Goal: Task Accomplishment & Management: Complete application form

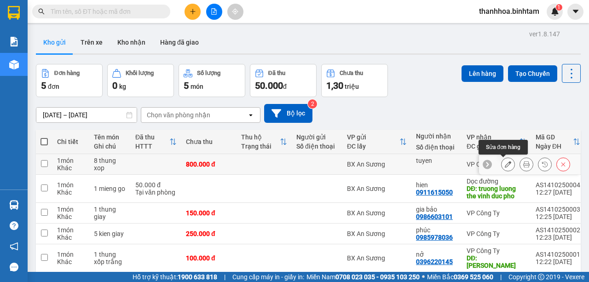
click at [505, 163] on icon at bounding box center [508, 164] width 6 height 6
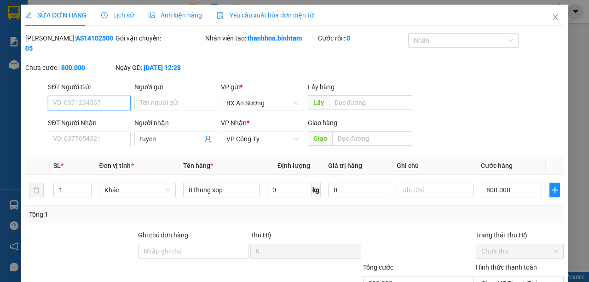
type input "tuyen"
type input "800.000"
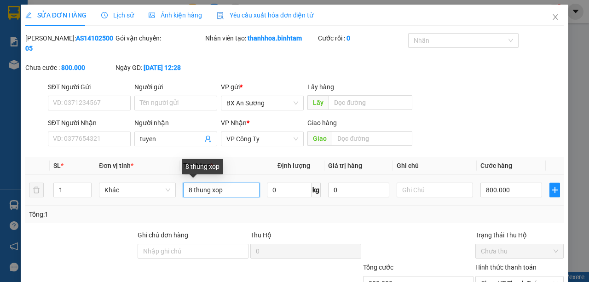
click at [191, 188] on input "8 thung xop" at bounding box center [221, 190] width 76 height 15
type input "8 thung xop"
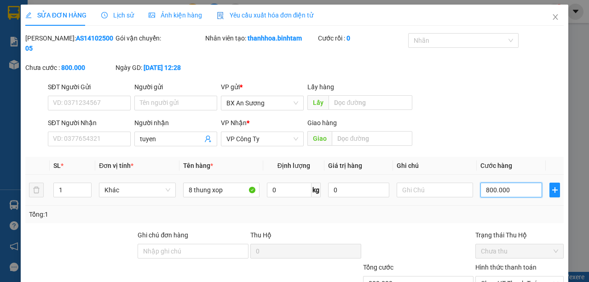
click at [518, 187] on input "800.000" at bounding box center [512, 190] width 62 height 15
type input "0"
type input "7"
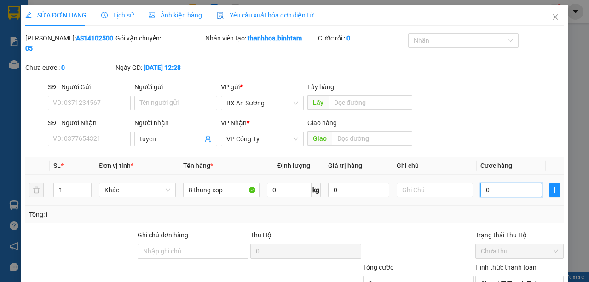
type input "7"
type input "07"
type input "70"
type input "070"
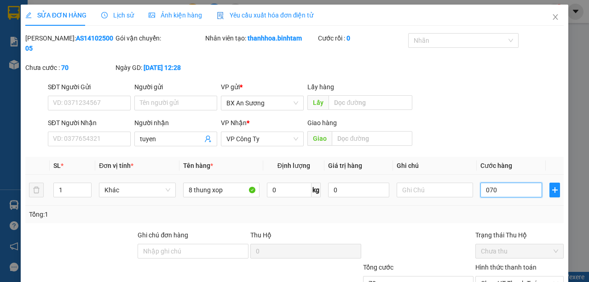
type input "700"
type input "0.700"
type input "7.000"
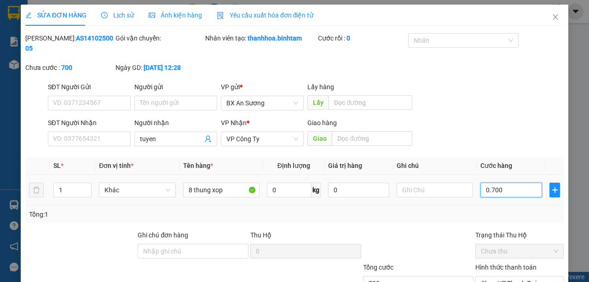
type input "07.000"
type input "70.000"
type input "070.000"
type input "700.000"
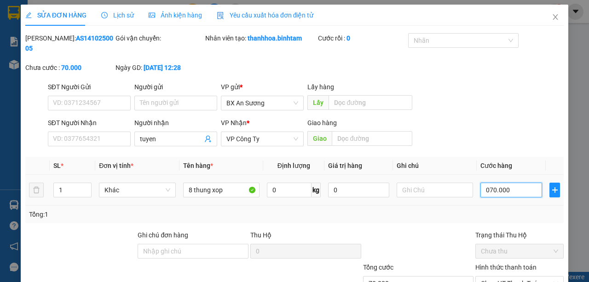
type input "700.000"
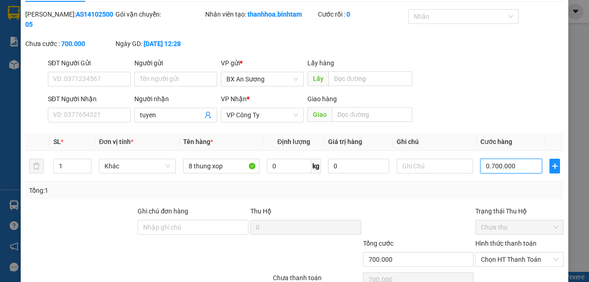
scroll to position [70, 0]
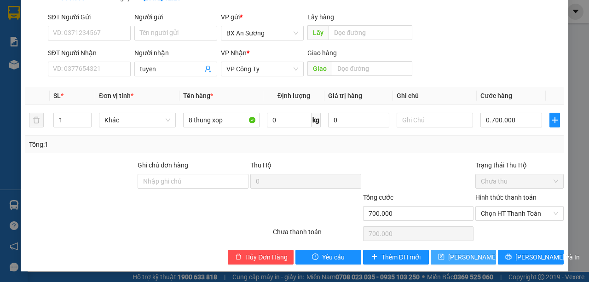
type input "700.000"
click at [454, 257] on span "[PERSON_NAME] thay đổi" at bounding box center [486, 257] width 74 height 10
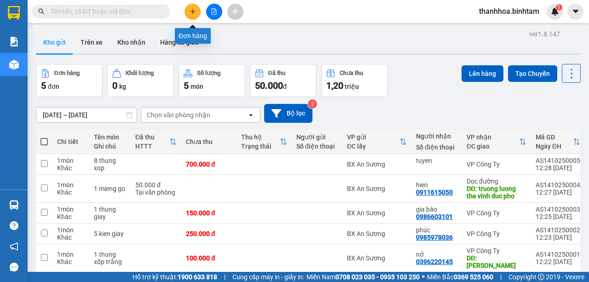
click at [192, 10] on icon "plus" at bounding box center [193, 11] width 6 height 6
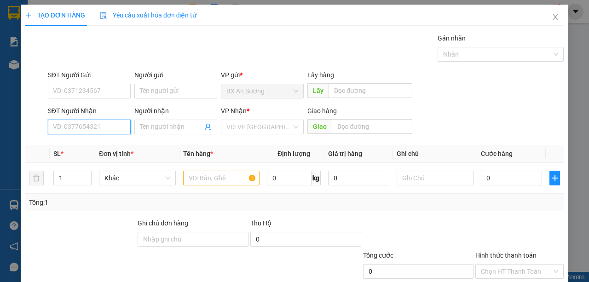
click at [91, 124] on input "SĐT Người Nhận" at bounding box center [89, 127] width 83 height 15
type input "0971896979"
click at [74, 142] on div "0971896979 - [PERSON_NAME]" at bounding box center [98, 145] width 91 height 10
type input "vương"
type input "thạch trụ"
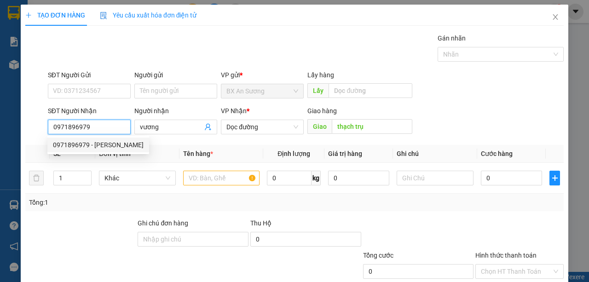
type input "200.000"
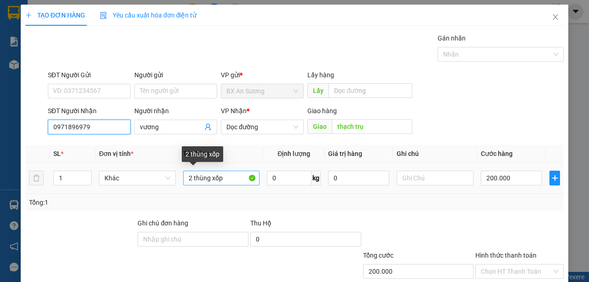
type input "0971896979"
click at [193, 177] on input "2 thùng xốp" at bounding box center [221, 178] width 77 height 15
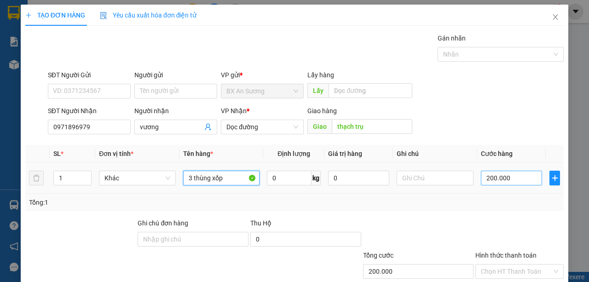
type input "3 thùng xốp"
click at [524, 178] on input "200.000" at bounding box center [511, 178] width 61 height 15
type input "0"
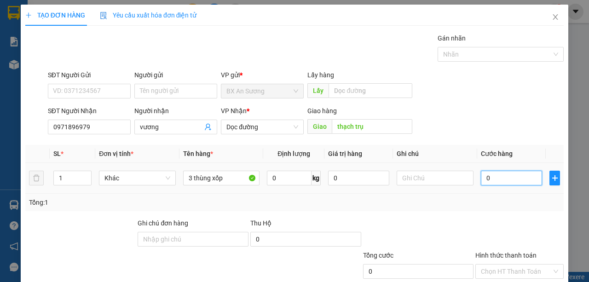
type input "3"
type input "03"
type input "30"
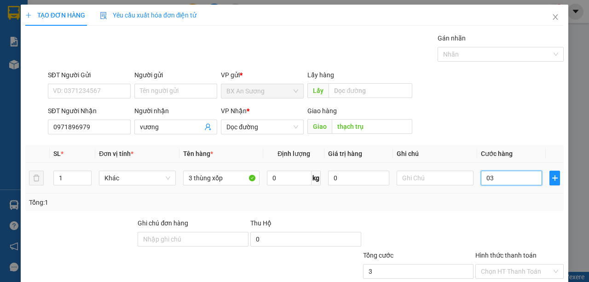
type input "030"
type input "300"
type input "0.300"
type input "3.000"
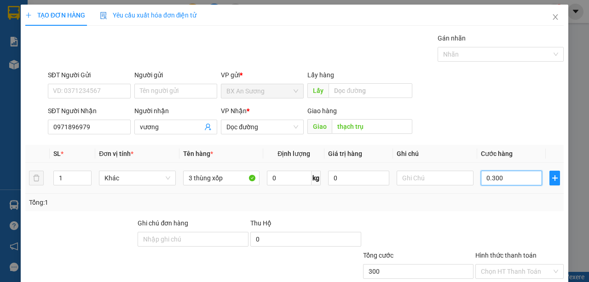
type input "3.000"
type input "03.000"
type input "30.000"
type input "030.000"
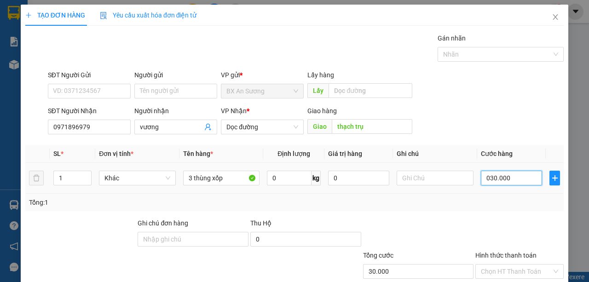
type input "300.000"
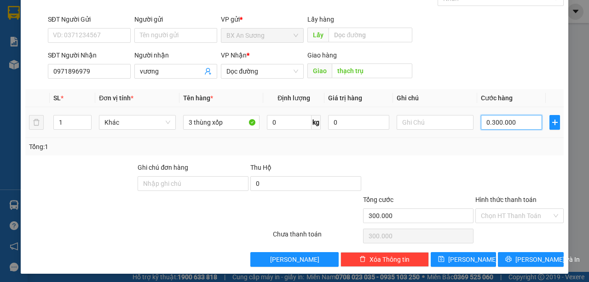
scroll to position [57, 0]
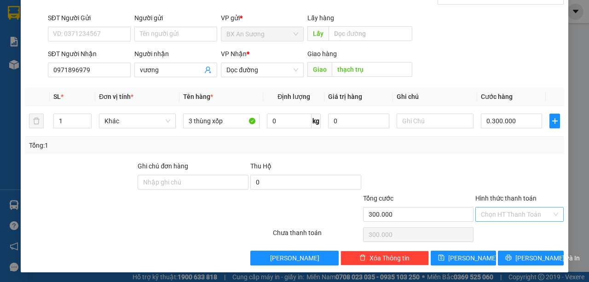
type input "300.000"
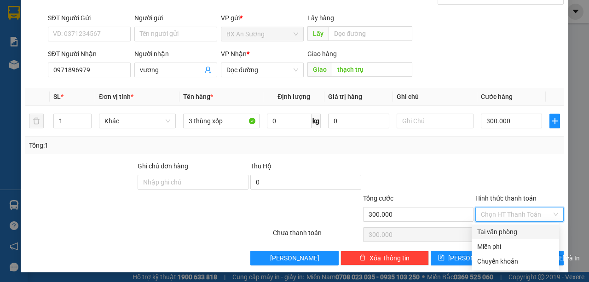
click at [513, 210] on input "Hình thức thanh toán" at bounding box center [516, 215] width 71 height 14
click at [489, 229] on div "Tại văn phòng" at bounding box center [516, 232] width 76 height 10
type input "0"
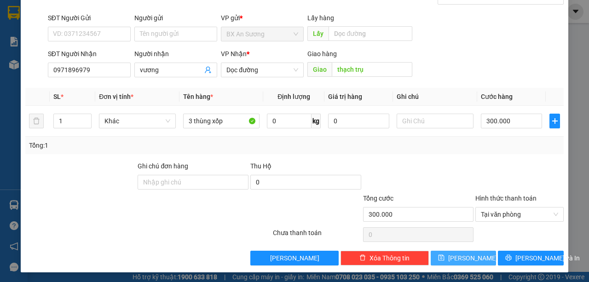
click at [445, 259] on icon "save" at bounding box center [441, 258] width 6 height 6
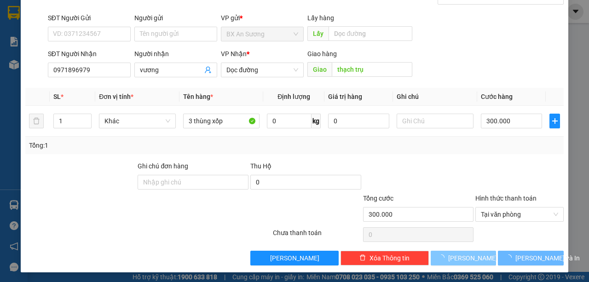
type input "0"
